Goal: Task Accomplishment & Management: Manage account settings

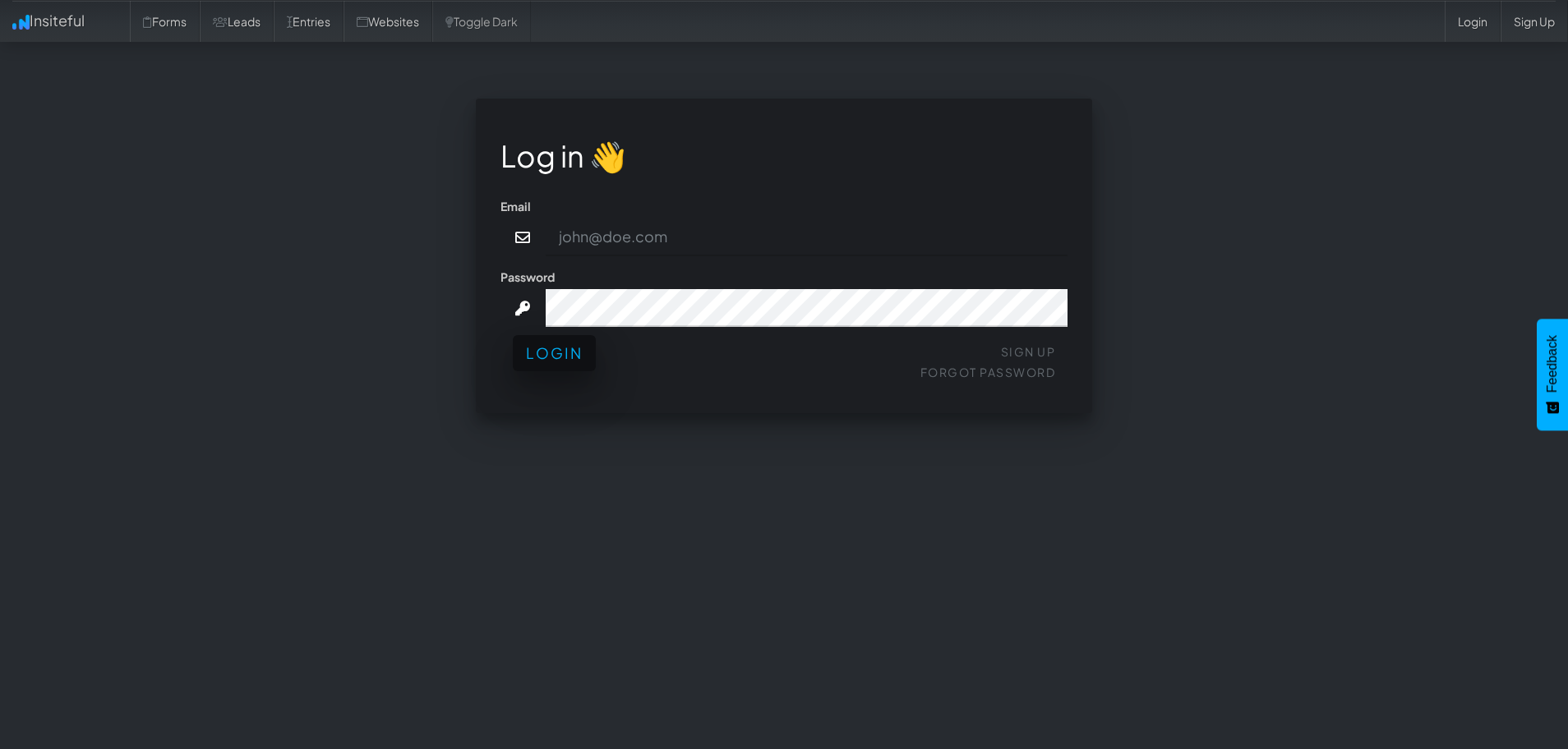
type input "Graham@Comedytheory.Tv"
click at [562, 361] on button "Login" at bounding box center [554, 353] width 83 height 36
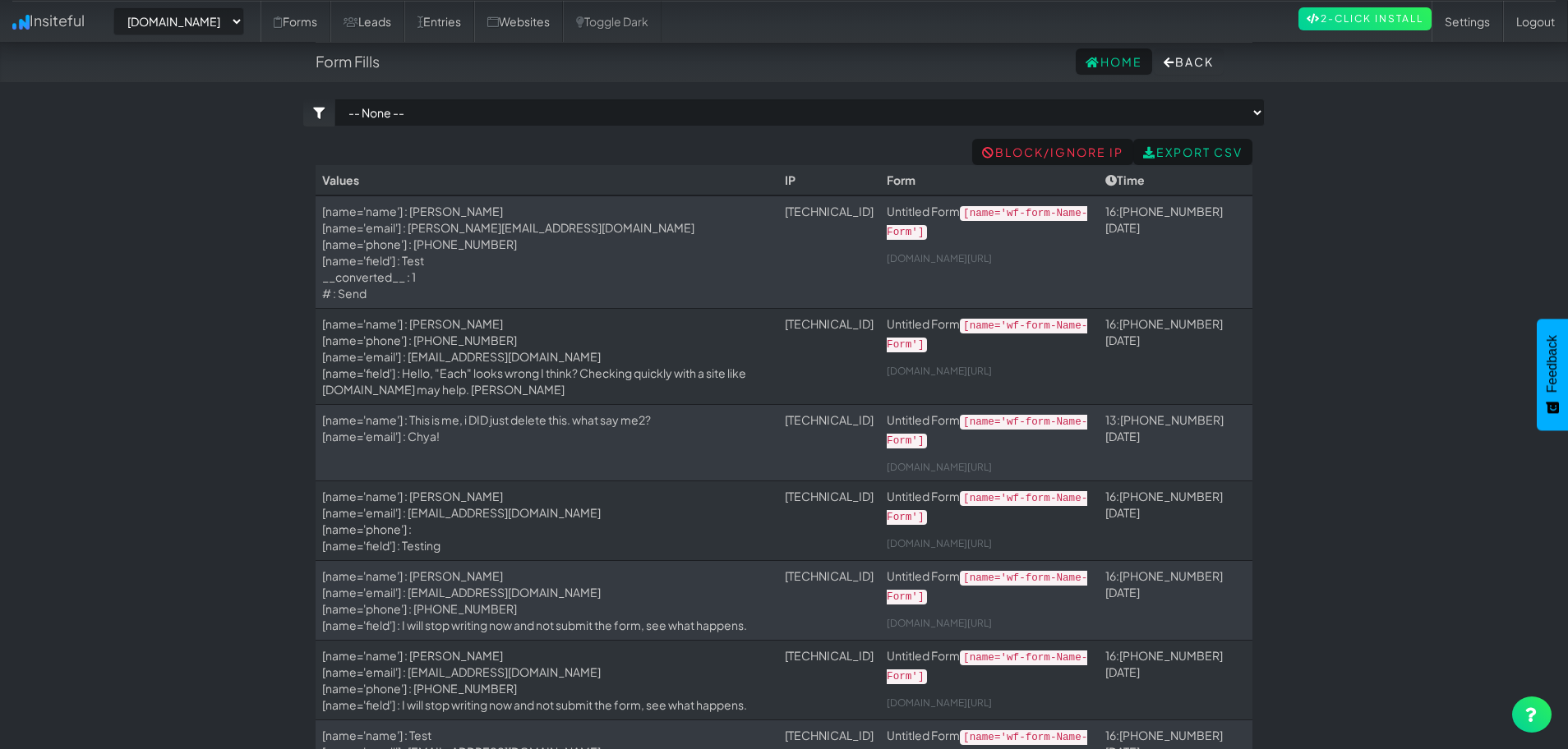
select select "2378"
click at [374, 27] on link "Leads" at bounding box center [367, 21] width 74 height 41
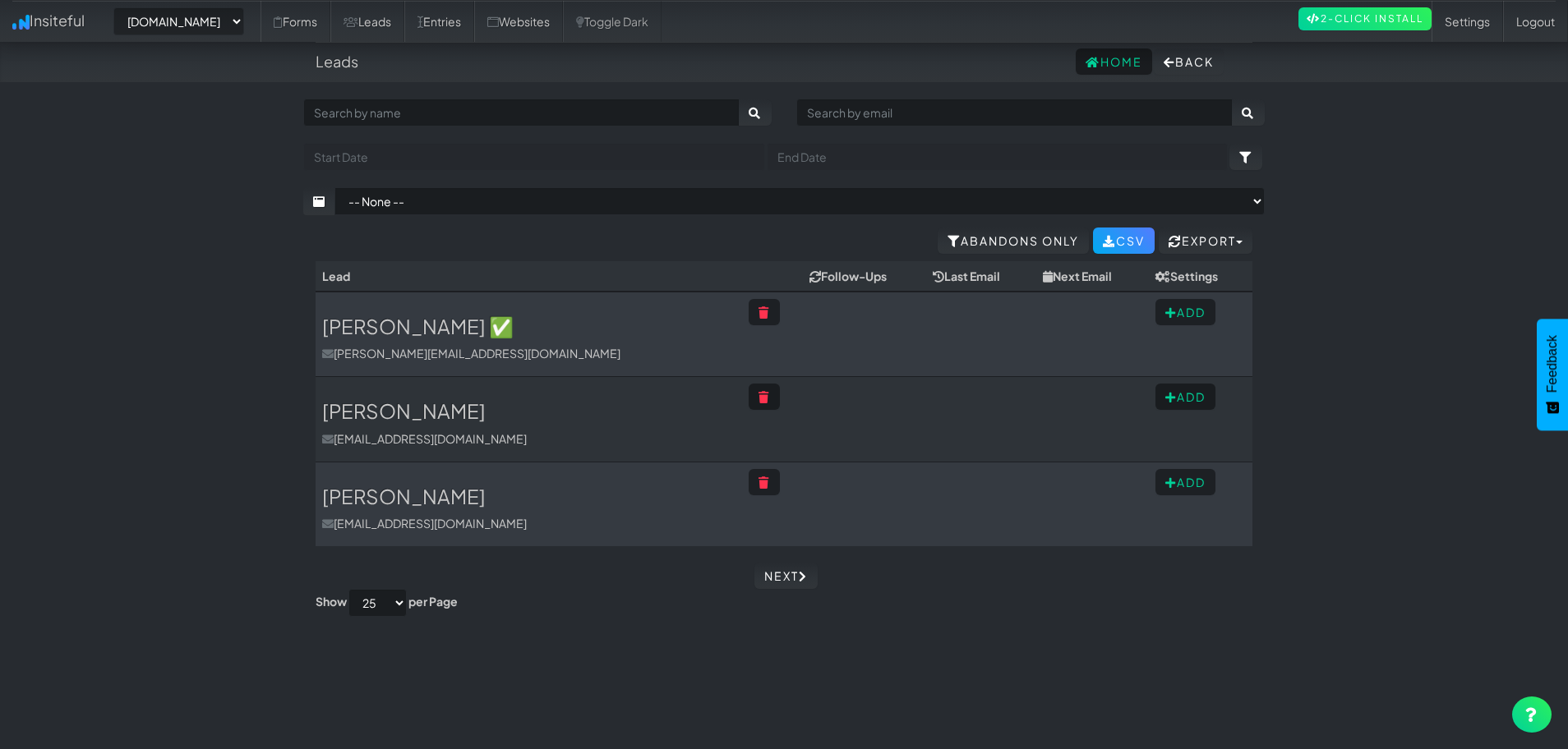
select select "2378"
click at [758, 313] on icon at bounding box center [764, 313] width 12 height 12
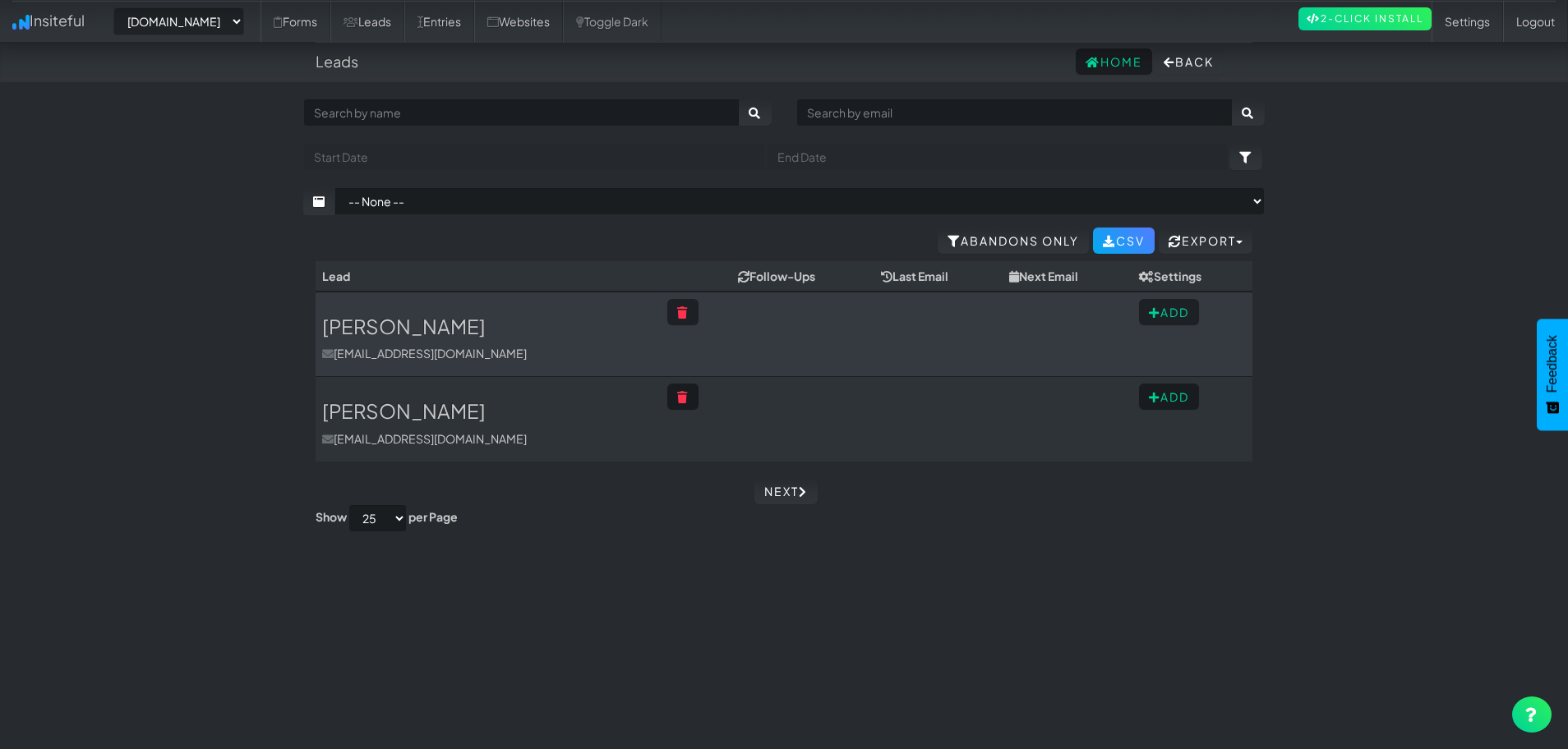
select select "2378"
click at [548, 20] on link "Websites" at bounding box center [519, 21] width 89 height 41
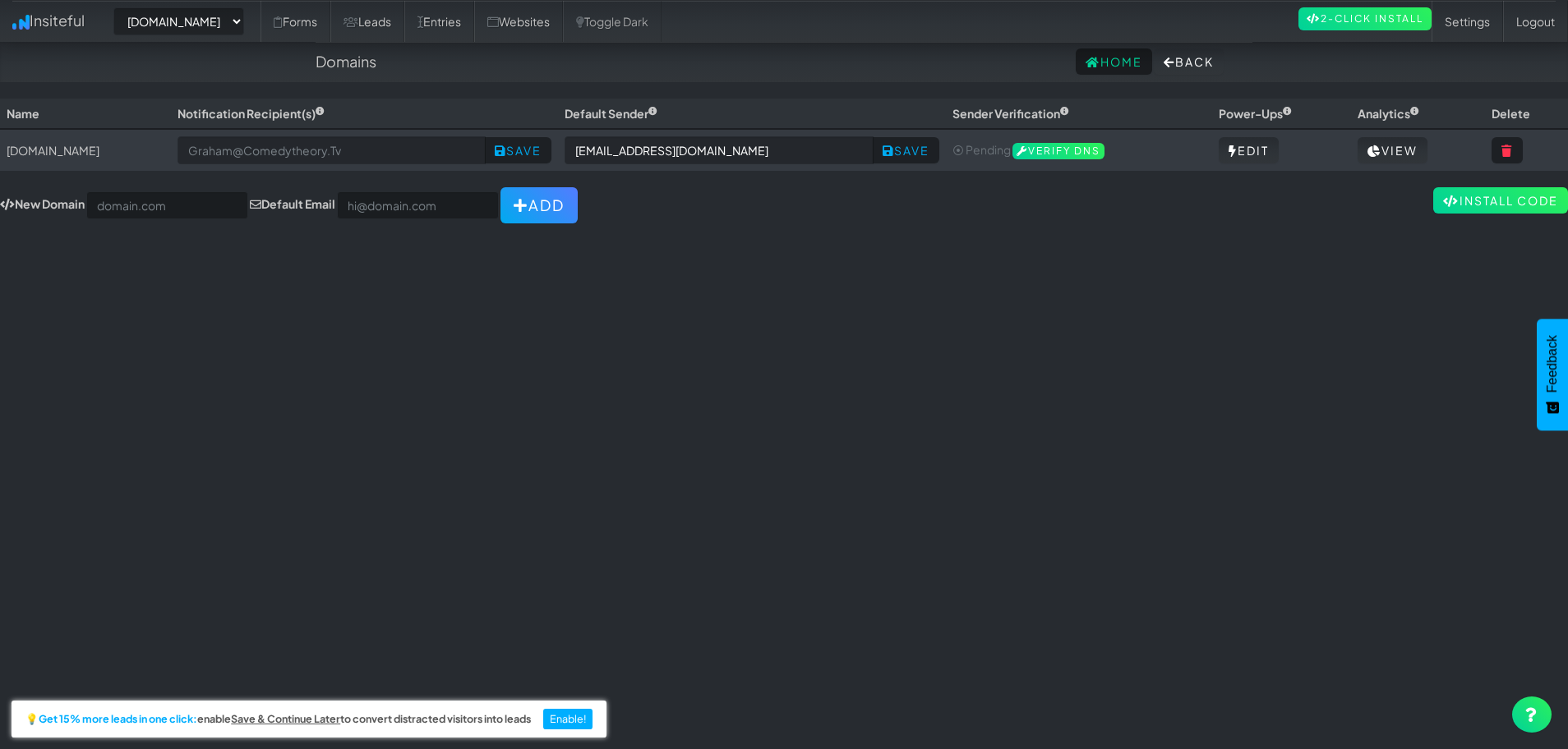
select select "2378"
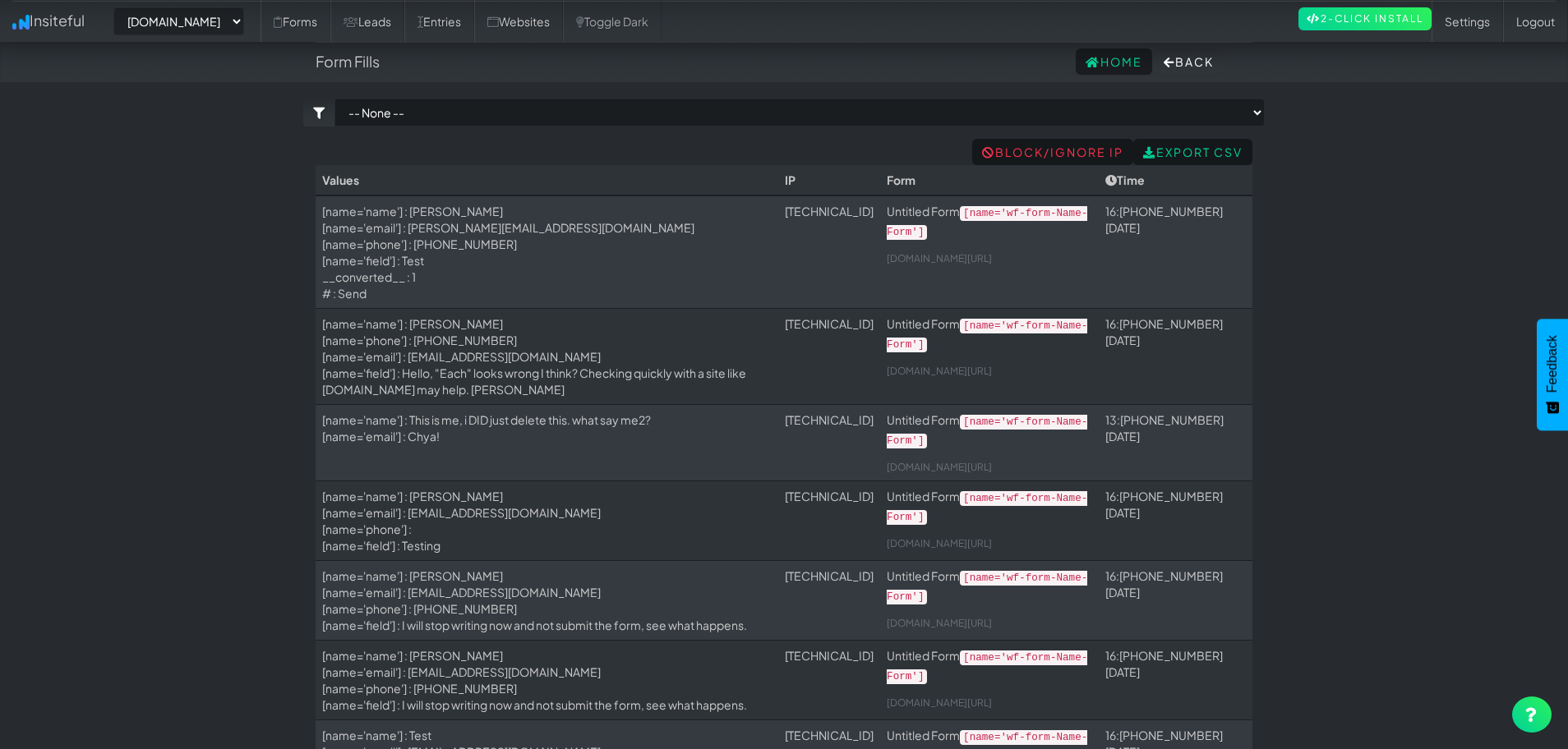
select select "2378"
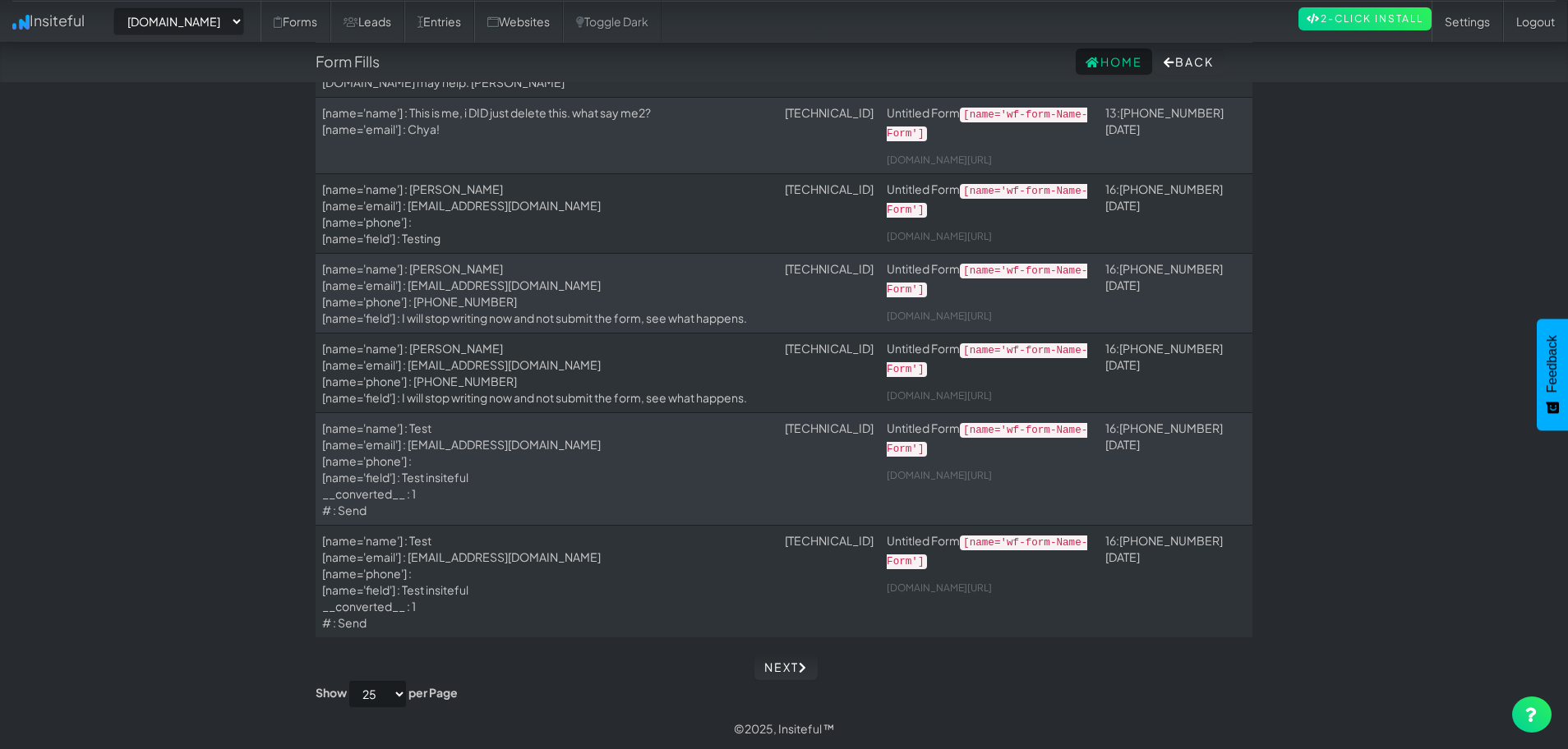
scroll to position [429, 0]
